Goal: Task Accomplishment & Management: Manage account settings

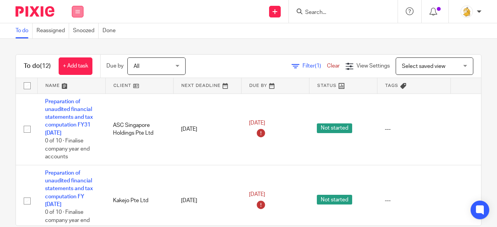
click at [76, 14] on icon at bounding box center [77, 11] width 5 height 5
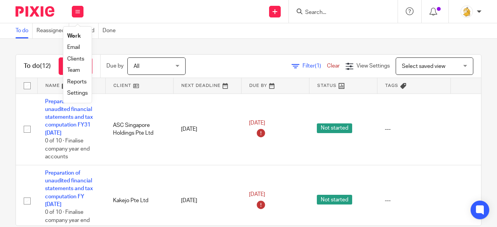
click at [346, 15] on input "Search" at bounding box center [339, 12] width 70 height 7
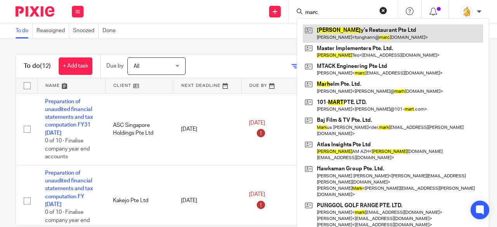
type input "marc"
click at [344, 30] on link at bounding box center [393, 33] width 180 height 18
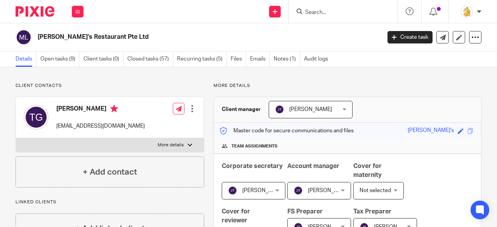
click at [325, 14] on input "Search" at bounding box center [339, 12] width 70 height 7
type input "n"
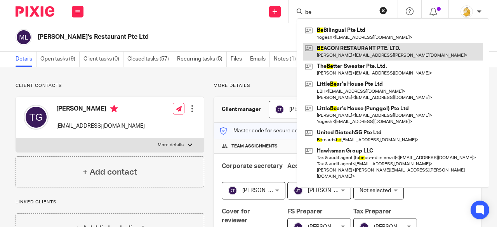
type input "b"
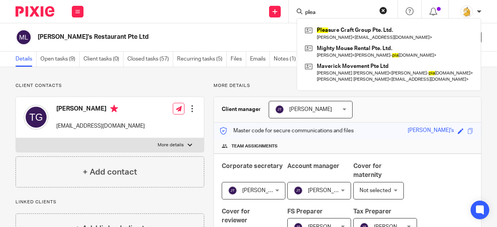
type input "plea"
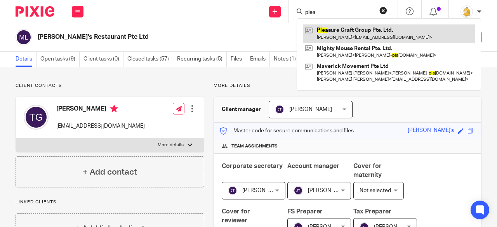
click at [338, 27] on link at bounding box center [389, 33] width 172 height 18
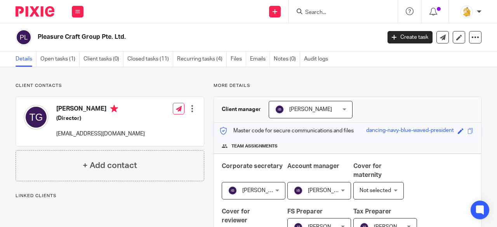
scroll to position [39, 0]
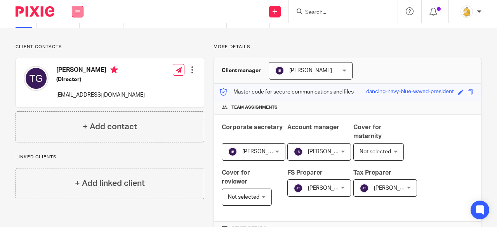
click at [79, 14] on button at bounding box center [78, 12] width 12 height 12
click at [76, 38] on link "Work" at bounding box center [73, 35] width 12 height 5
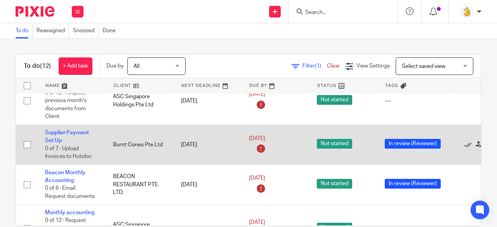
scroll to position [388, 0]
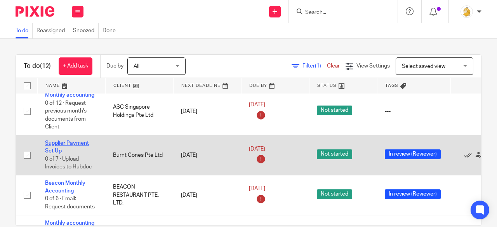
click at [56, 142] on link "Supplier Payment Set Up" at bounding box center [67, 147] width 44 height 13
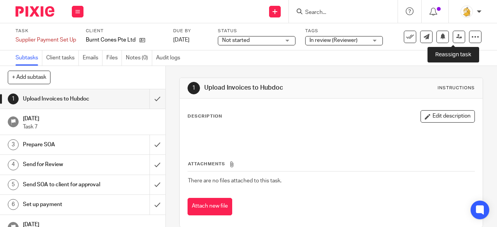
drag, startPoint x: 455, startPoint y: 39, endPoint x: 447, endPoint y: 50, distance: 13.7
click at [456, 39] on icon at bounding box center [459, 37] width 6 height 6
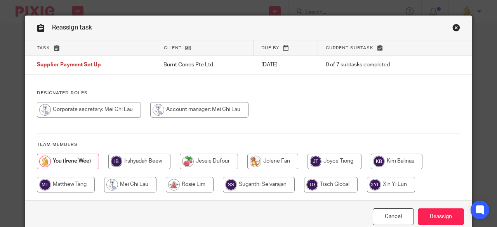
click at [213, 105] on input "radio" at bounding box center [199, 110] width 98 height 16
radio input "true"
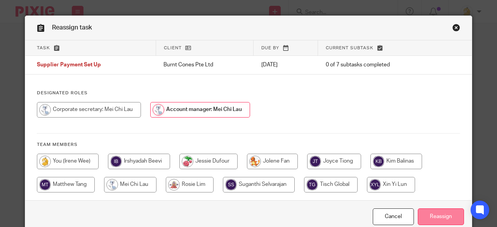
click at [444, 212] on input "Reassign" at bounding box center [441, 216] width 46 height 17
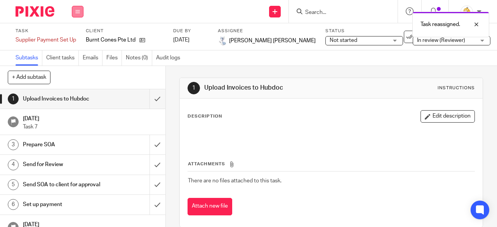
click at [76, 12] on icon at bounding box center [77, 11] width 5 height 5
click at [75, 38] on link "Work" at bounding box center [74, 35] width 14 height 5
